Goal: Task Accomplishment & Management: Manage account settings

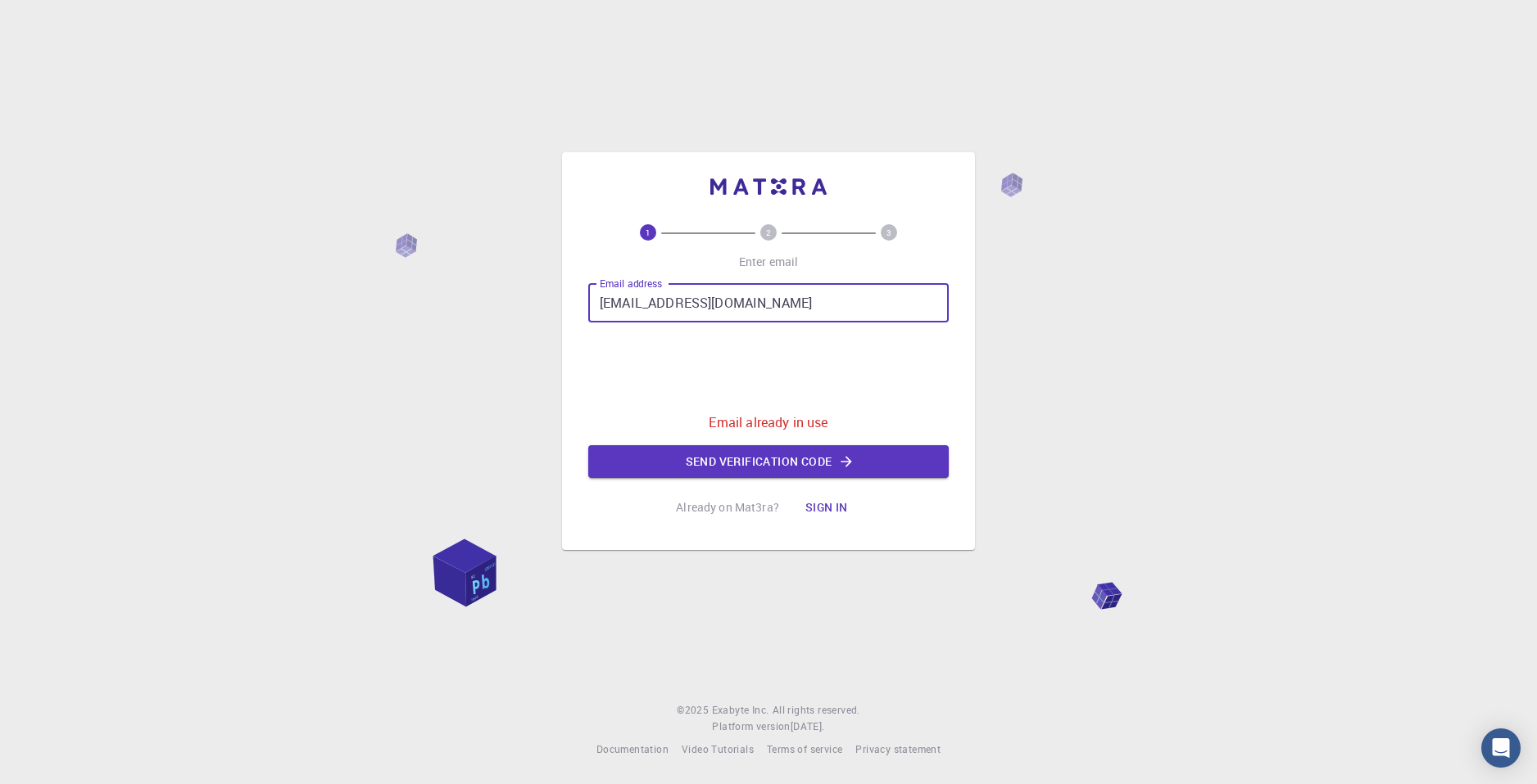
type input "[EMAIL_ADDRESS][DOMAIN_NAME]"
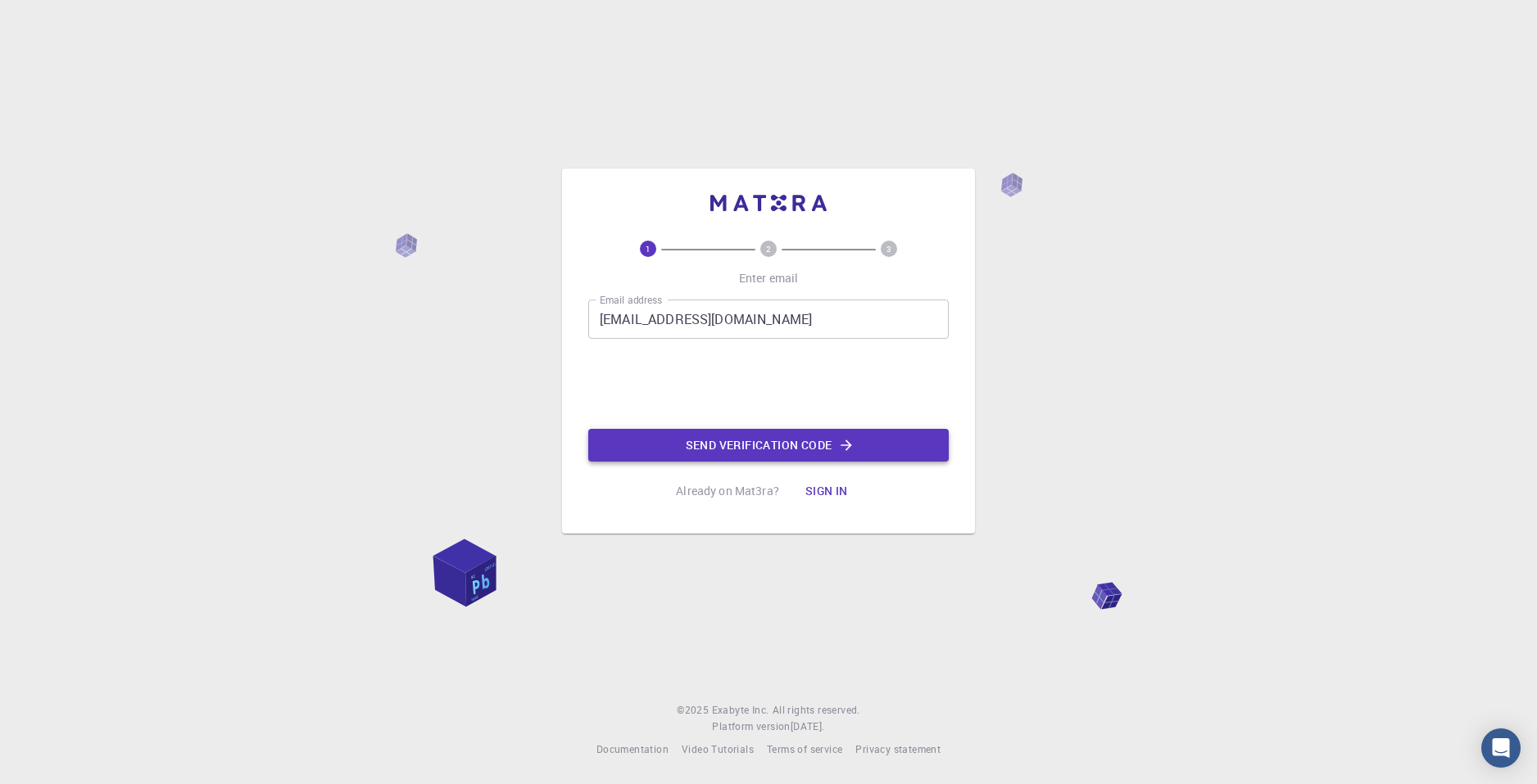
click at [781, 447] on button "Send verification code" at bounding box center [768, 445] width 360 height 33
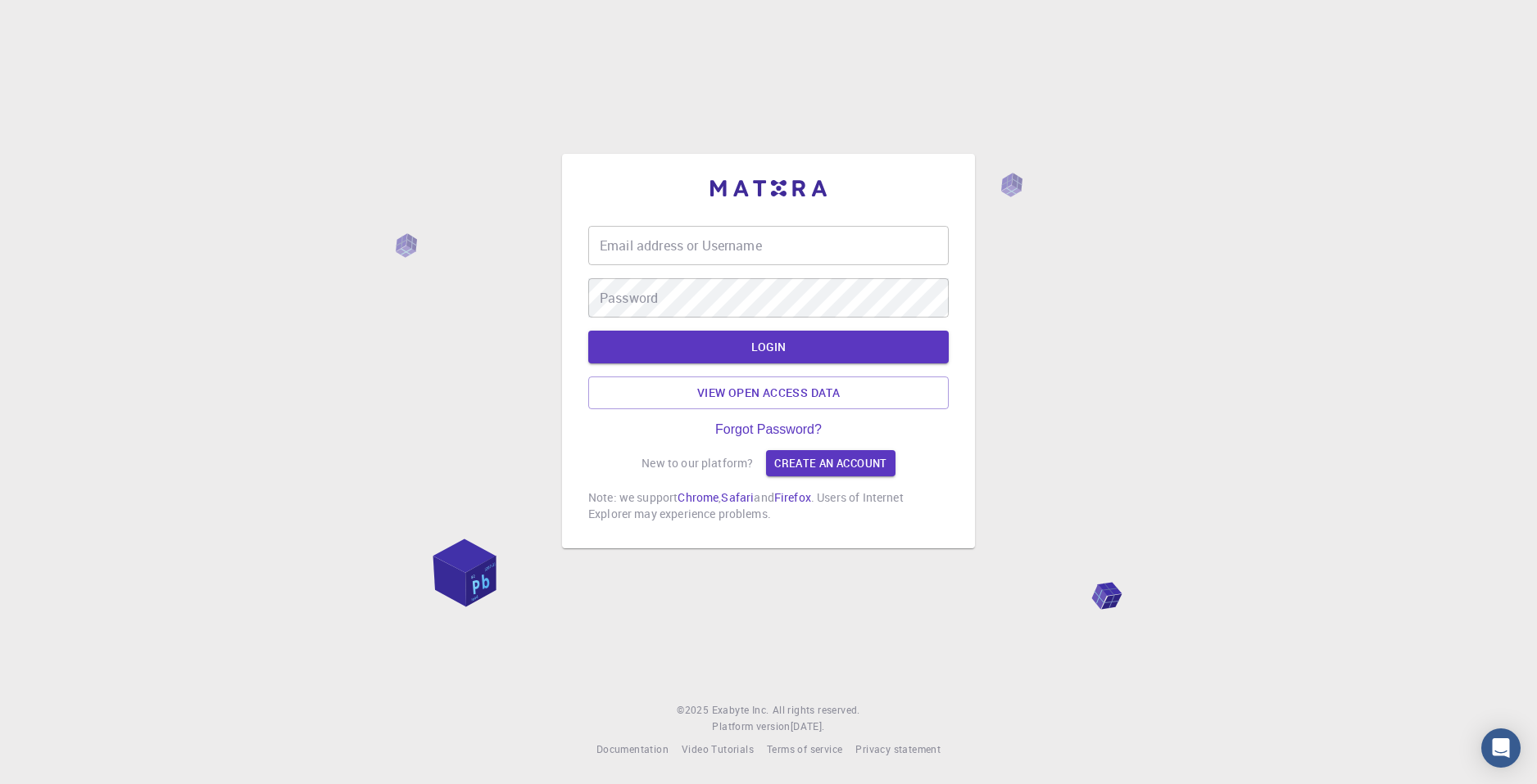
click at [669, 250] on input "Email address or Username" at bounding box center [768, 245] width 360 height 39
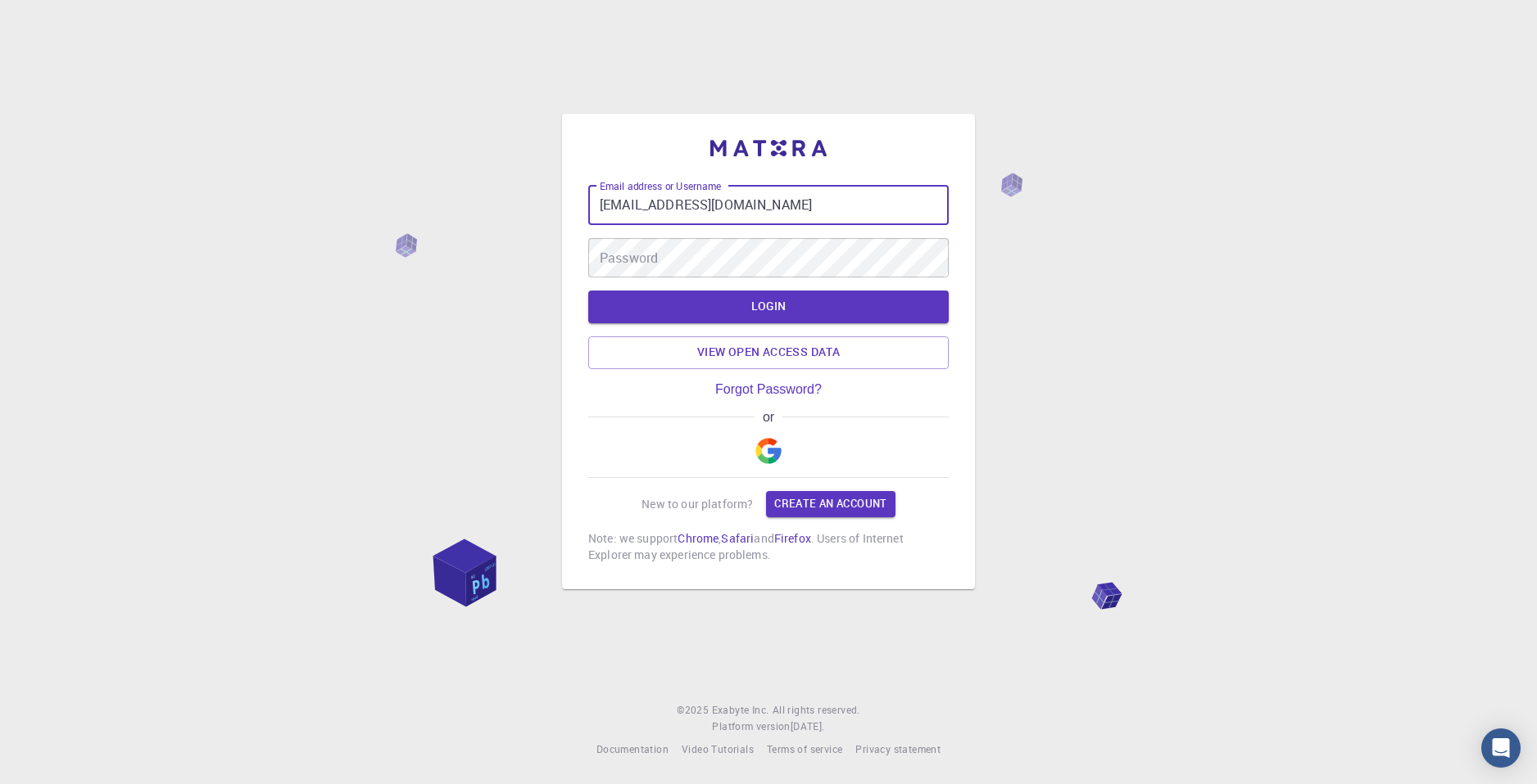
type input "[EMAIL_ADDRESS][DOMAIN_NAME]"
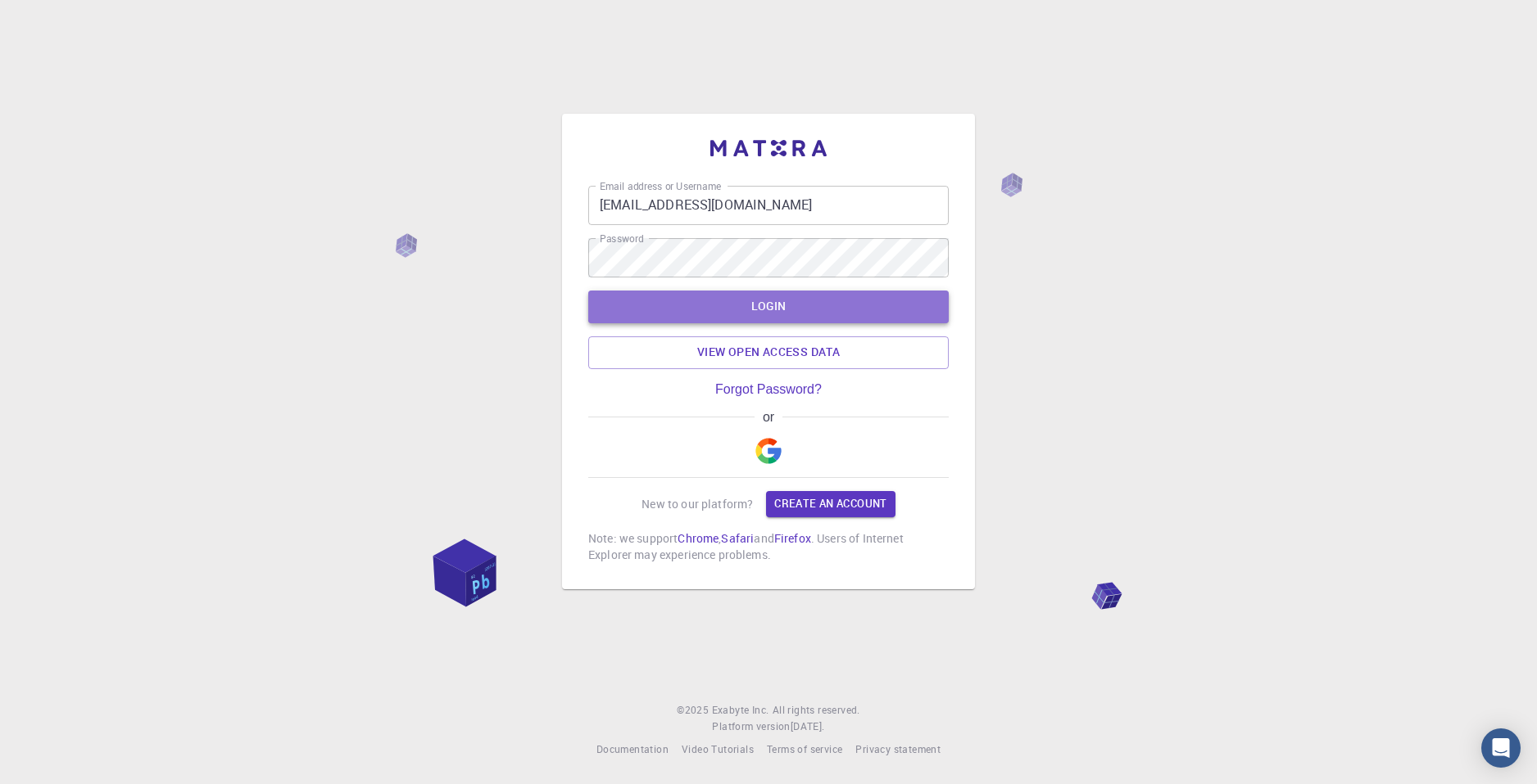
click at [724, 308] on button "LOGIN" at bounding box center [768, 306] width 360 height 33
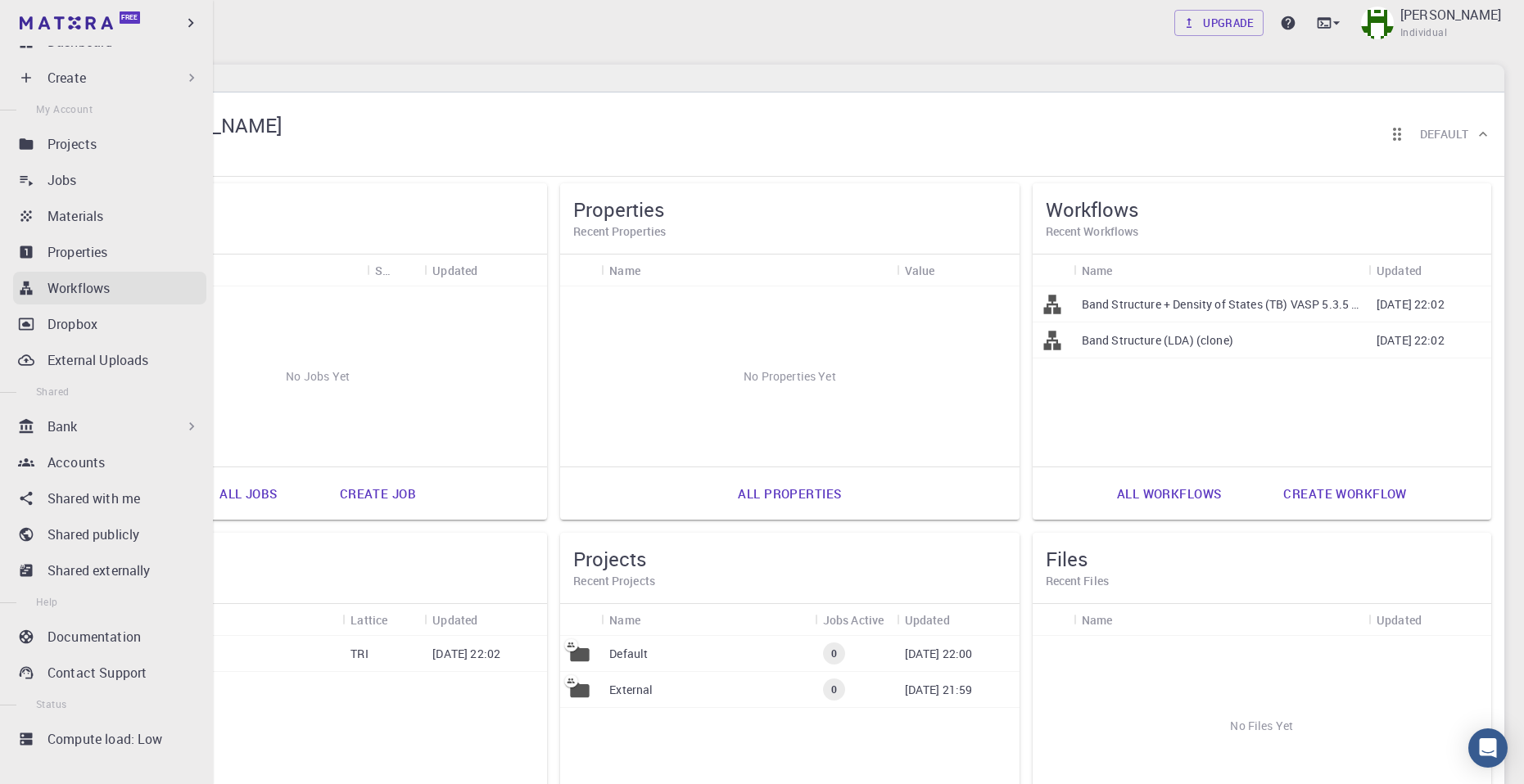
scroll to position [31, 0]
